Goal: Submit feedback/report problem

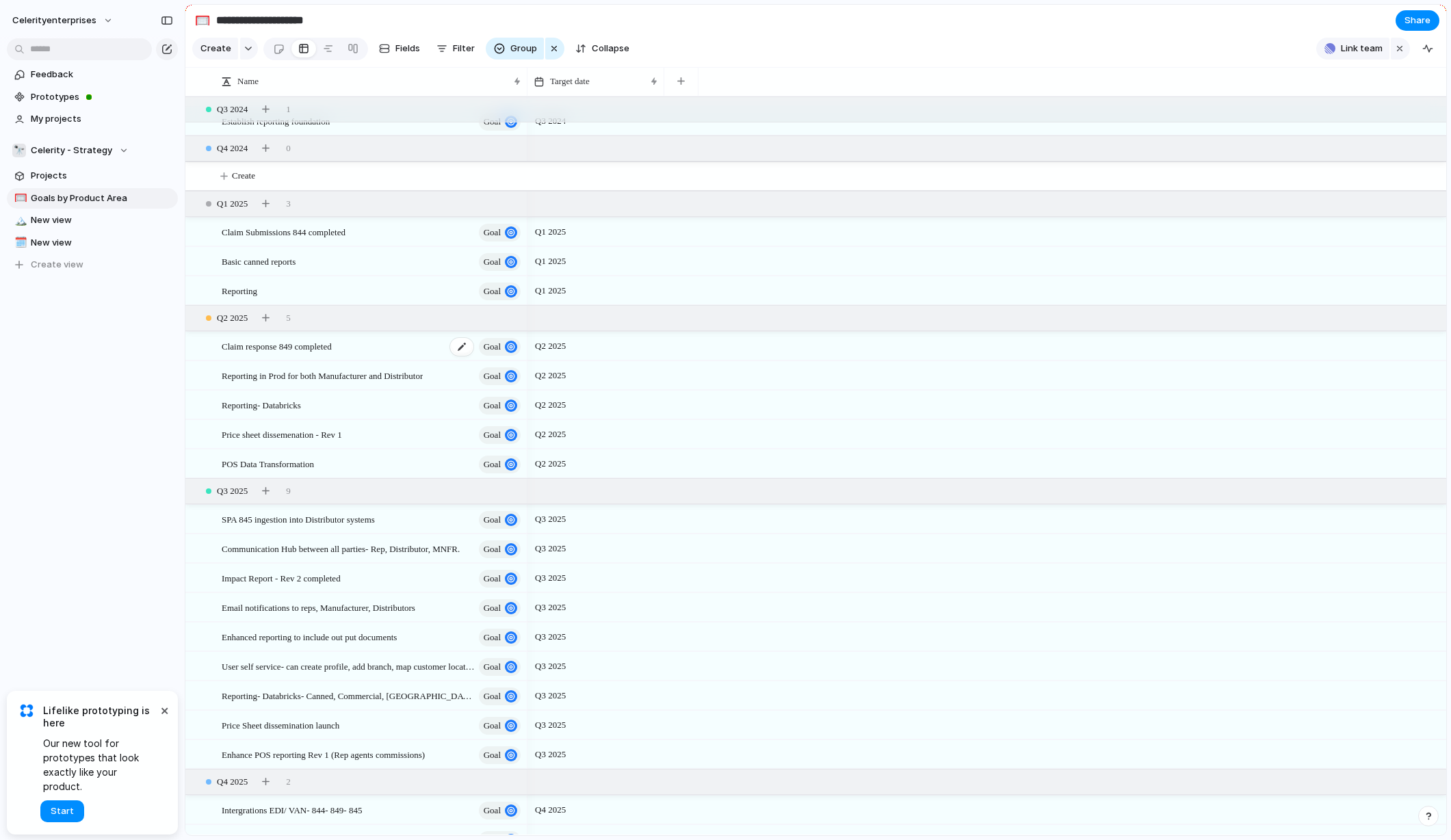
scroll to position [18, 0]
click at [166, 718] on button "×" at bounding box center [164, 710] width 16 height 16
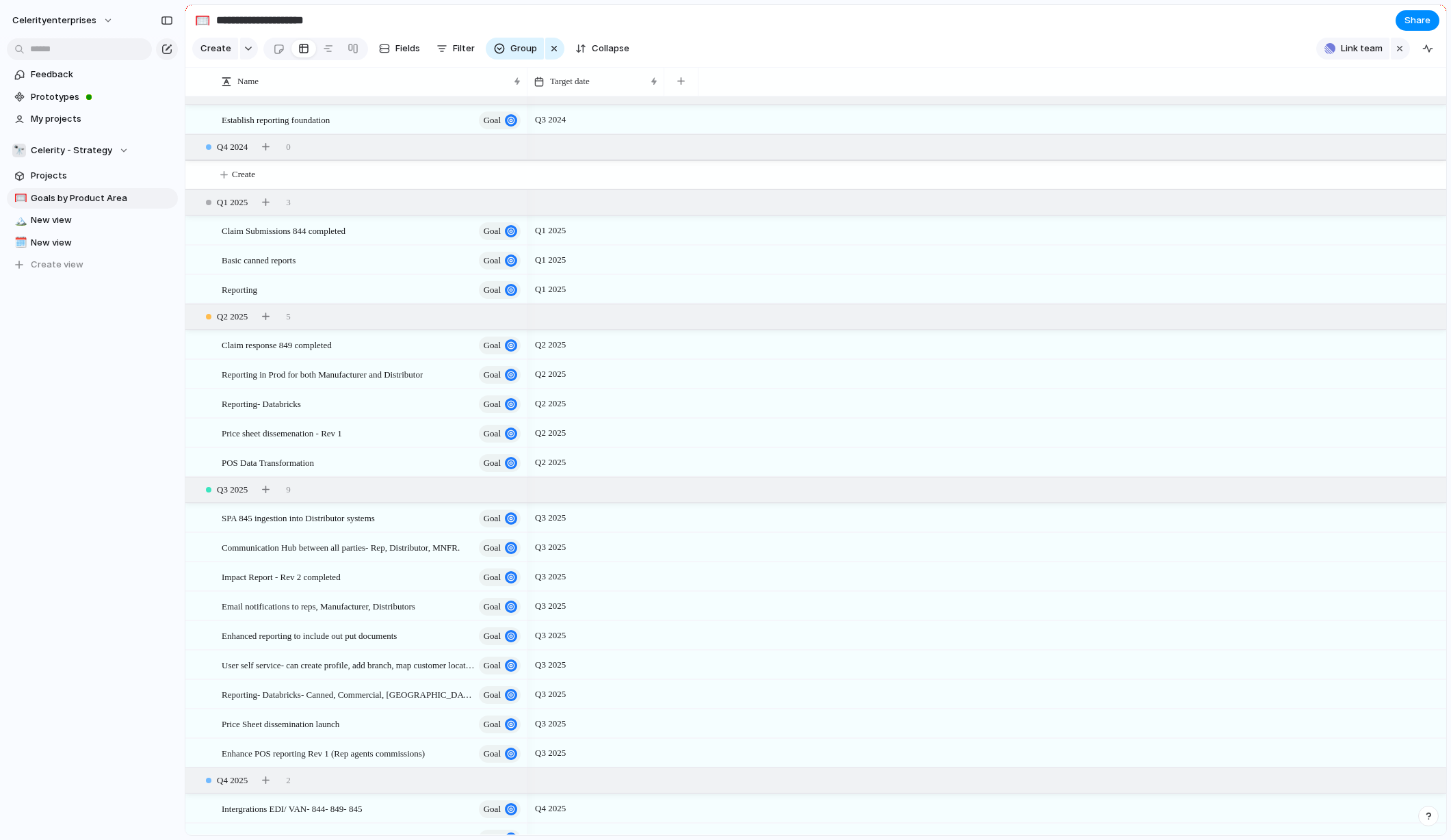
scroll to position [0, 0]
